Goal: Navigation & Orientation: Understand site structure

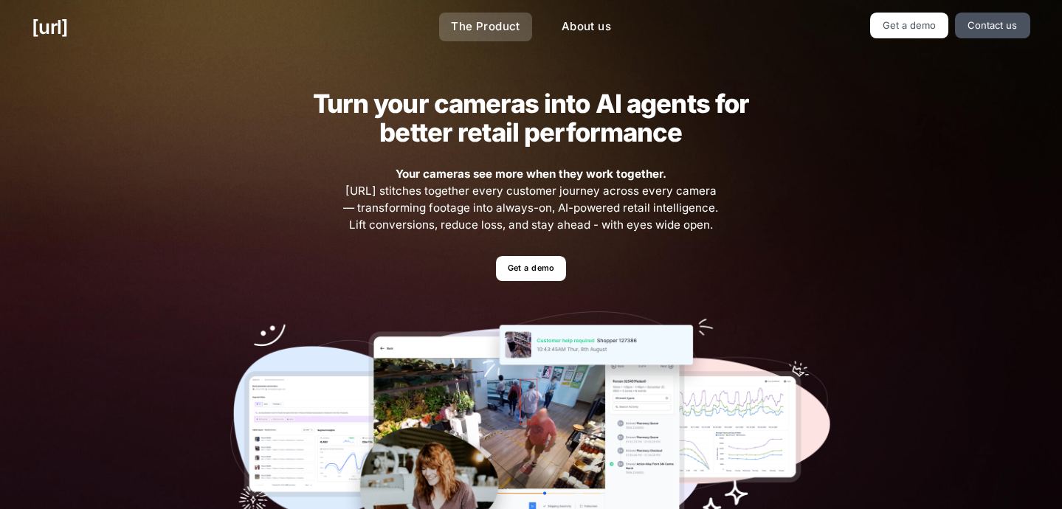
click at [493, 21] on link "The Product" at bounding box center [485, 27] width 93 height 29
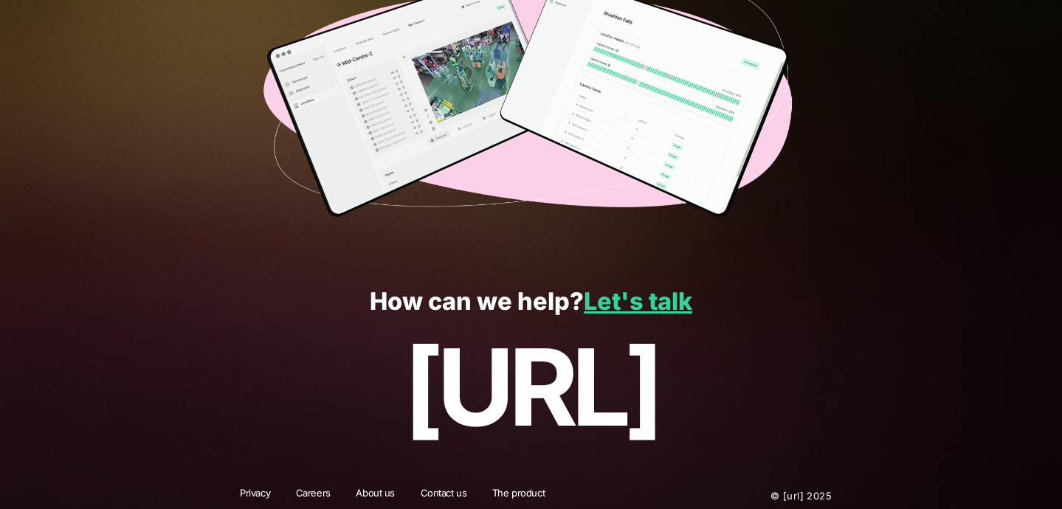
scroll to position [2661, 0]
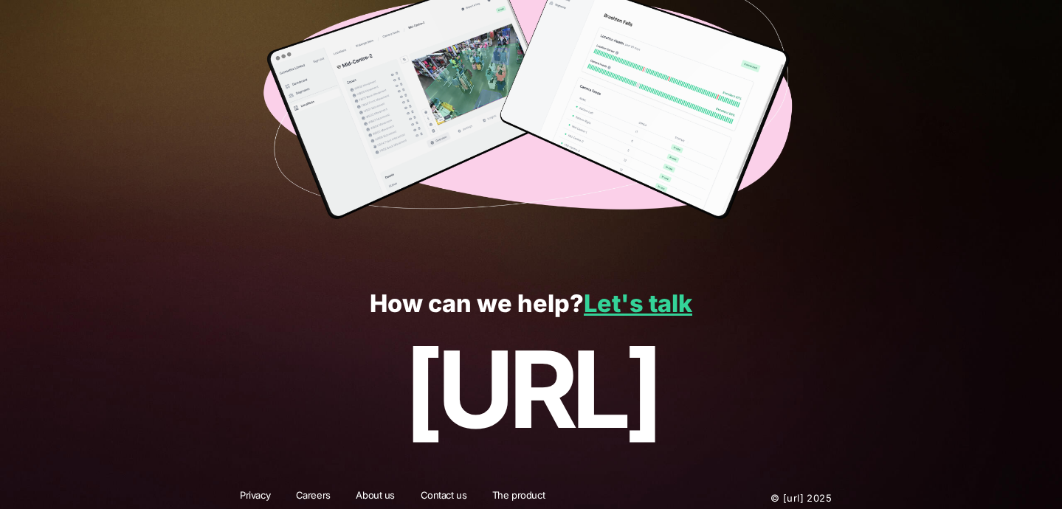
click at [373, 489] on link "About us" at bounding box center [375, 498] width 58 height 19
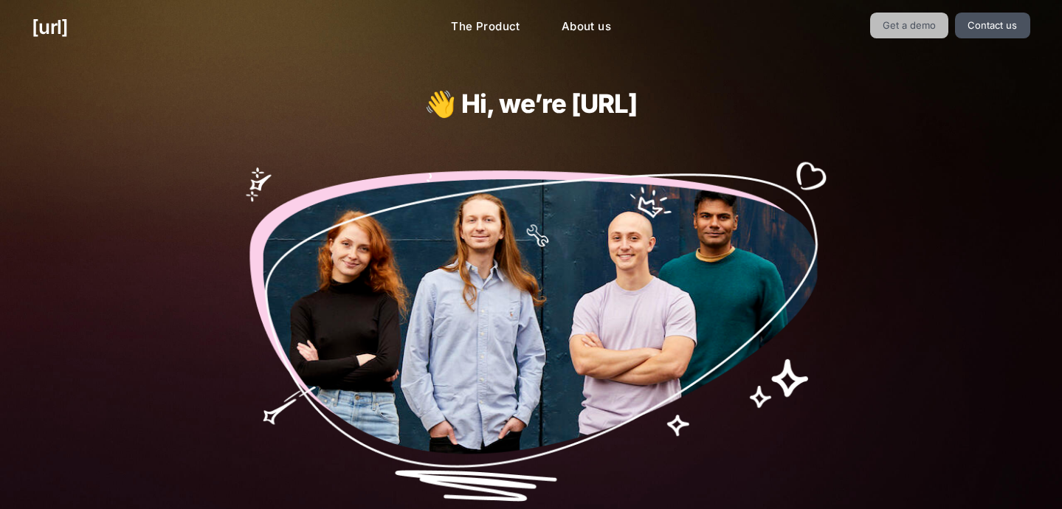
click at [888, 21] on link "Get a demo" at bounding box center [909, 26] width 79 height 26
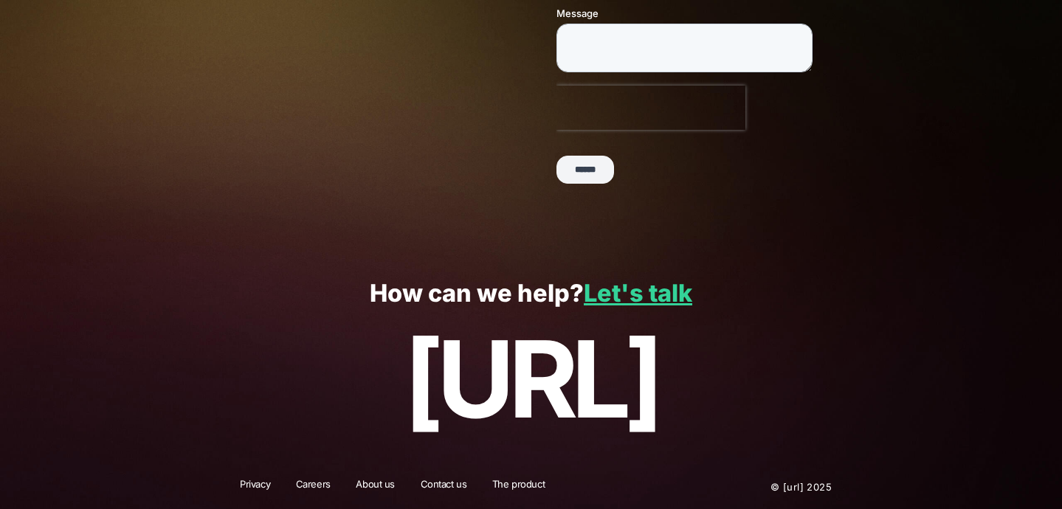
scroll to position [395, 0]
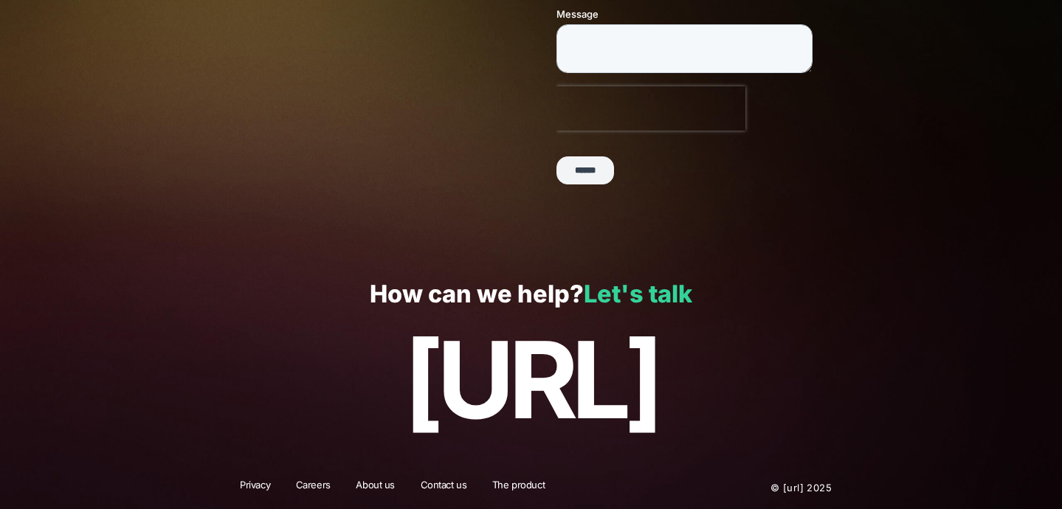
click at [613, 303] on link "Let's talk" at bounding box center [638, 294] width 108 height 29
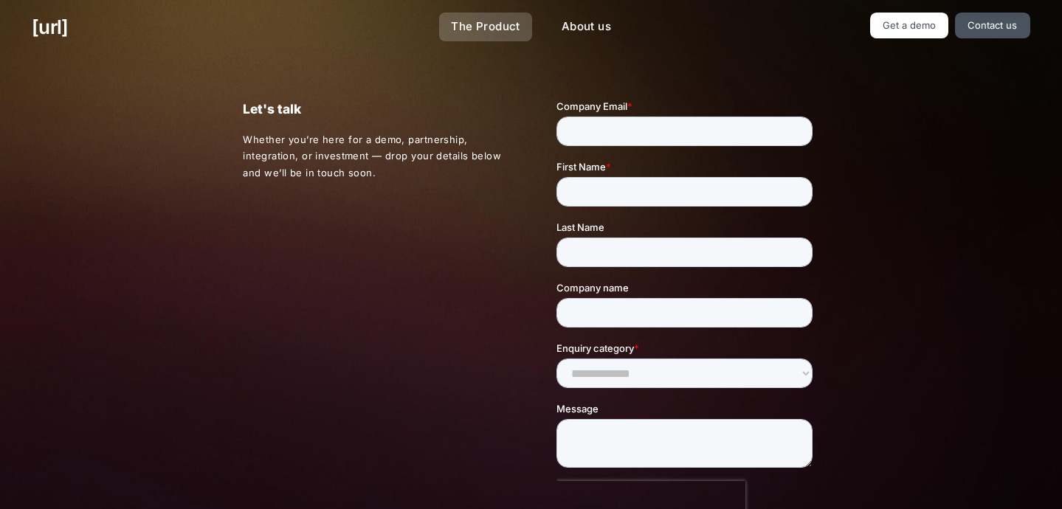
click at [495, 33] on link "The Product" at bounding box center [485, 27] width 93 height 29
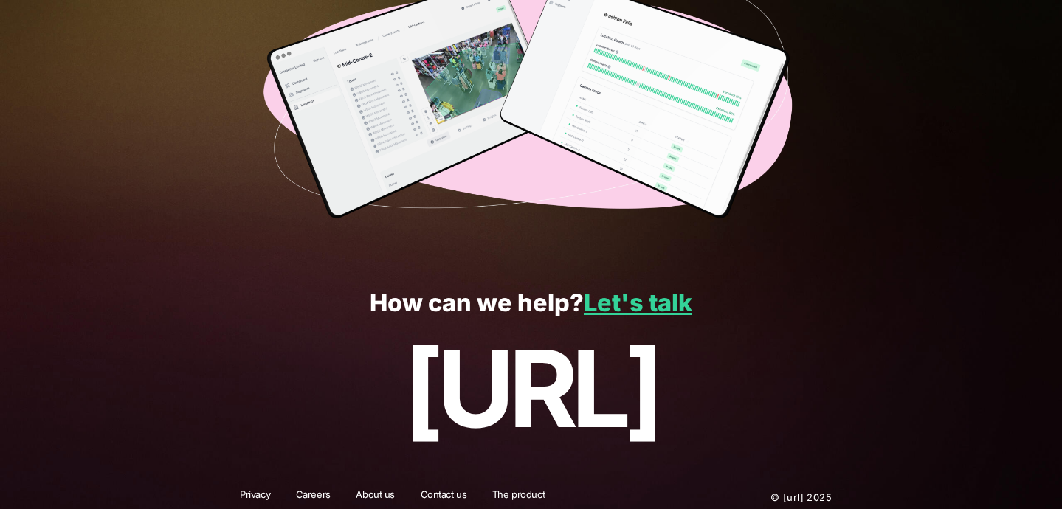
scroll to position [2661, 0]
